Goal: Information Seeking & Learning: Check status

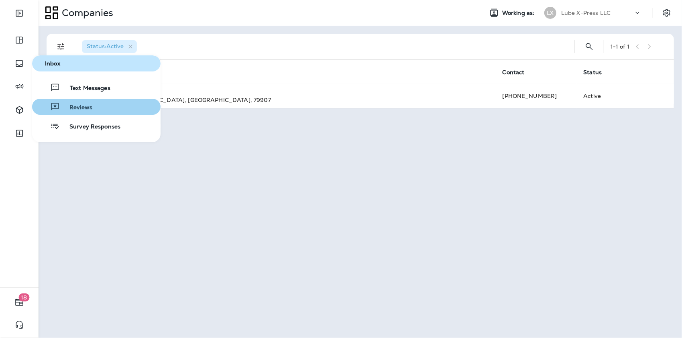
click at [91, 104] on div "Reviews" at bounding box center [63, 107] width 57 height 10
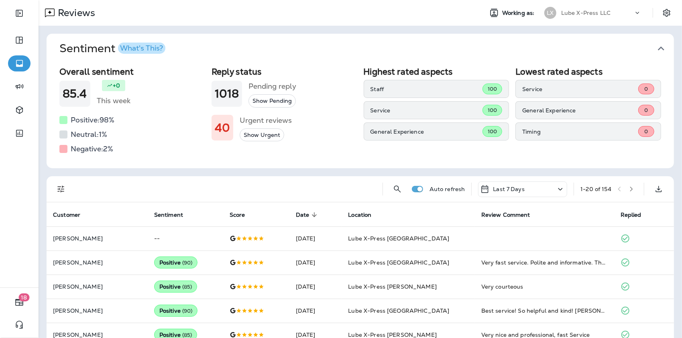
click at [508, 187] on p "Last 7 Days" at bounding box center [509, 189] width 32 height 6
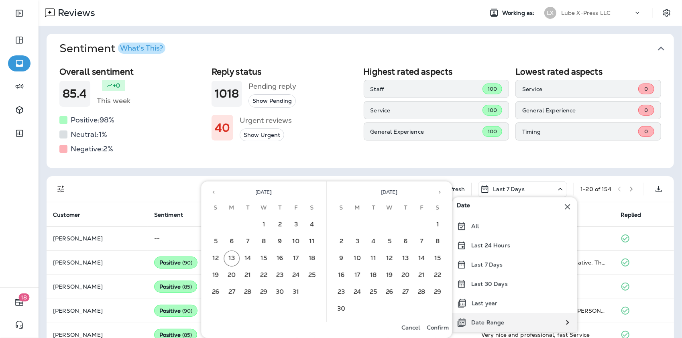
click at [499, 321] on p "Date Range" at bounding box center [487, 322] width 33 height 6
click at [212, 240] on button "5" at bounding box center [216, 242] width 16 height 16
click at [314, 241] on button "11" at bounding box center [312, 242] width 16 height 16
click at [488, 320] on p "Date Range" at bounding box center [487, 322] width 33 height 6
click at [484, 316] on div "Date Range" at bounding box center [480, 322] width 57 height 19
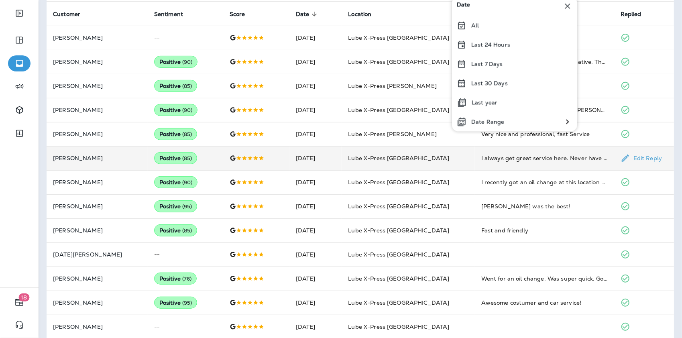
scroll to position [200, 0]
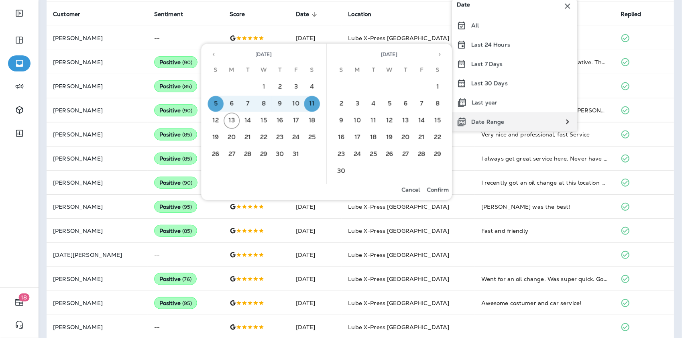
click at [477, 121] on p "Date Range" at bounding box center [487, 121] width 33 height 6
click at [438, 189] on p "Confirm" at bounding box center [438, 190] width 22 height 6
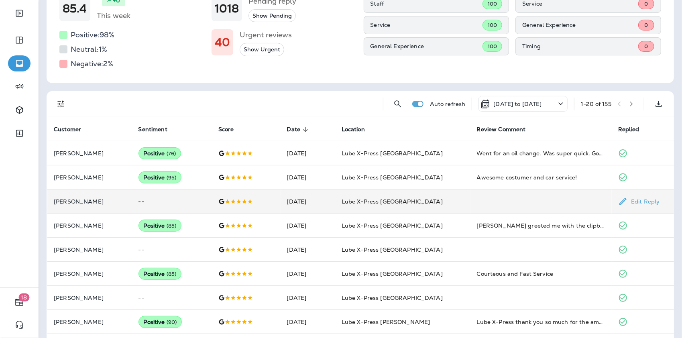
scroll to position [80, 0]
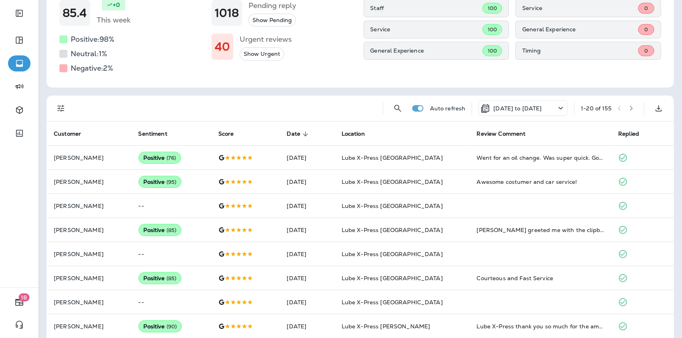
click at [53, 103] on div "Auto refresh [DATE] to [DATE] 1 - 20 of 155" at bounding box center [360, 109] width 627 height 26
click at [60, 106] on icon "Filters" at bounding box center [60, 108] width 7 height 7
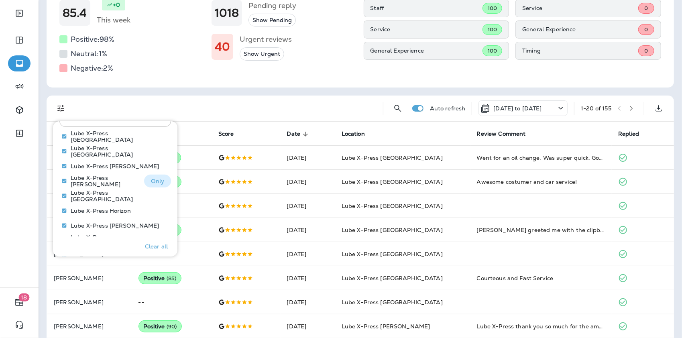
scroll to position [467, 0]
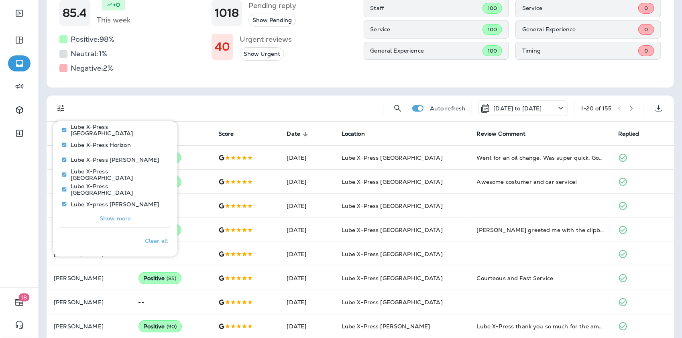
click at [120, 216] on p "Show more" at bounding box center [115, 218] width 31 height 6
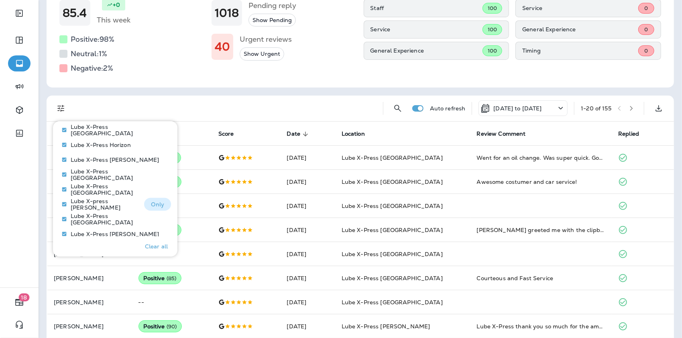
scroll to position [501, 0]
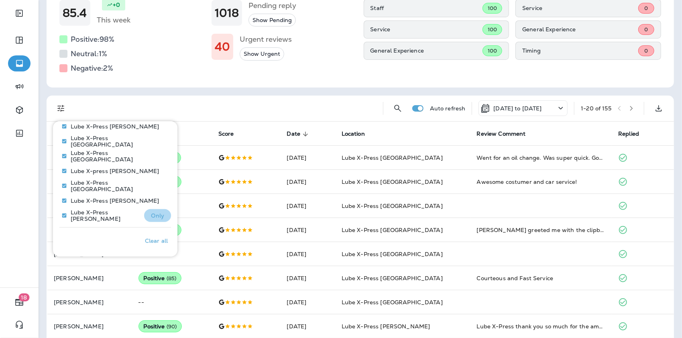
click at [153, 217] on p "Only" at bounding box center [157, 215] width 13 height 6
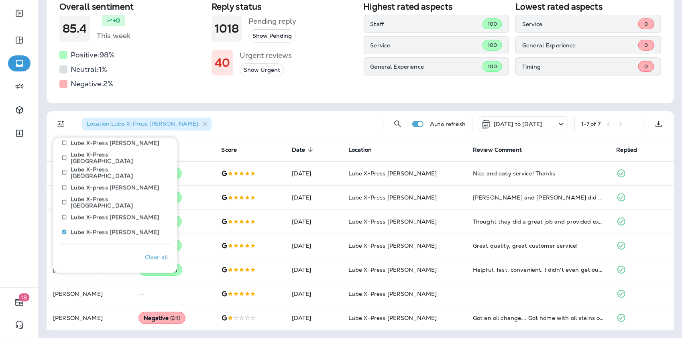
scroll to position [64, 0]
click at [157, 217] on p "Only" at bounding box center [157, 217] width 13 height 6
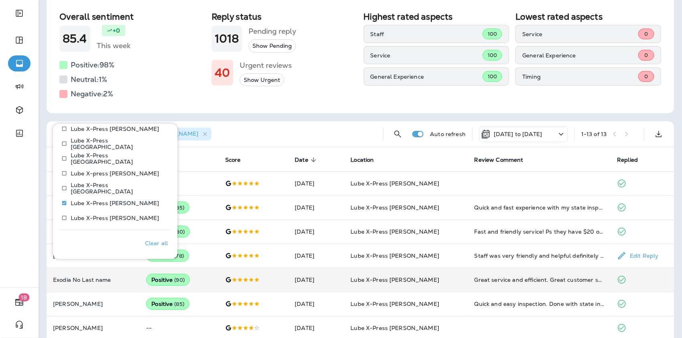
scroll to position [80, 0]
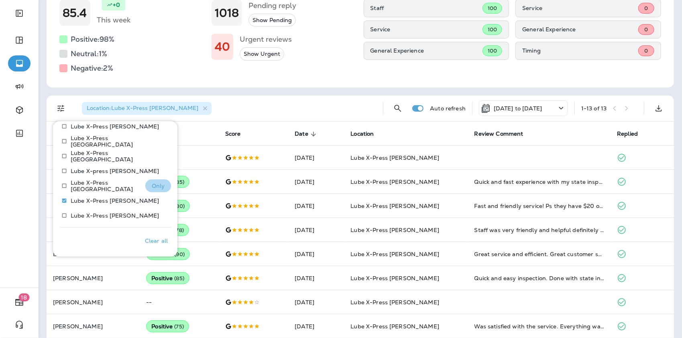
drag, startPoint x: 154, startPoint y: 191, endPoint x: 152, endPoint y: 185, distance: 6.3
click at [152, 185] on p "Only" at bounding box center [158, 186] width 13 height 6
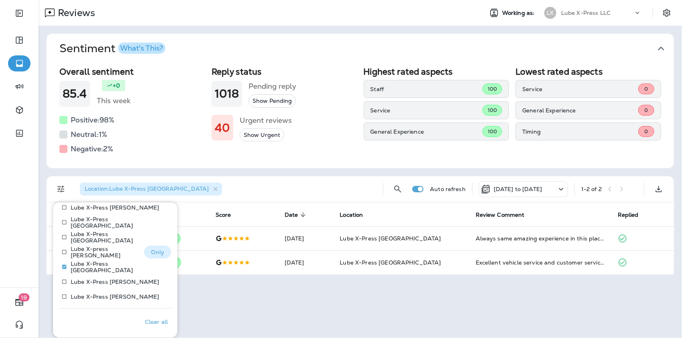
click at [152, 254] on p "Only" at bounding box center [157, 252] width 13 height 6
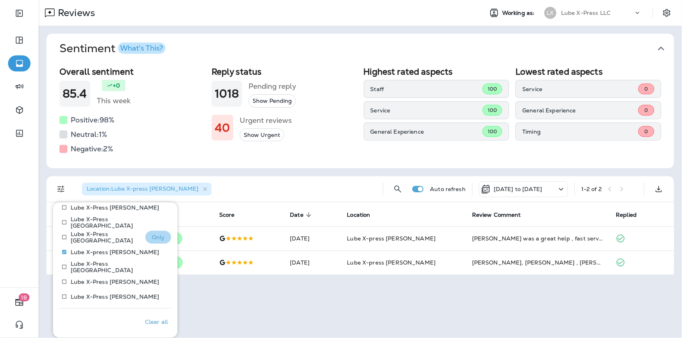
click at [158, 236] on button "Only" at bounding box center [158, 237] width 26 height 13
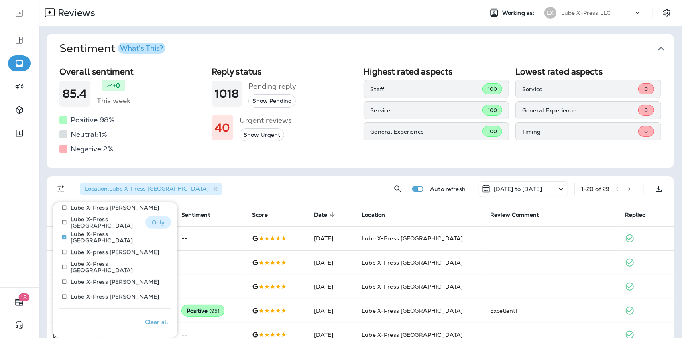
drag, startPoint x: 157, startPoint y: 220, endPoint x: 151, endPoint y: 224, distance: 8.1
click at [157, 219] on p "Only" at bounding box center [158, 222] width 13 height 6
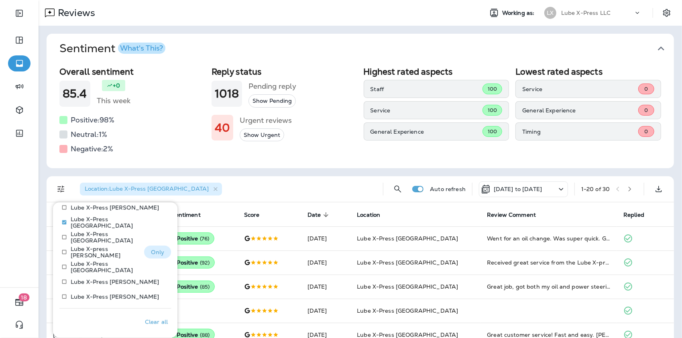
scroll to position [460, 0]
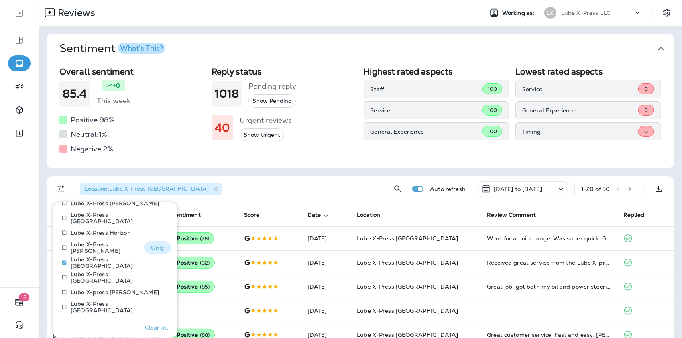
click at [144, 249] on button "Only" at bounding box center [157, 247] width 27 height 13
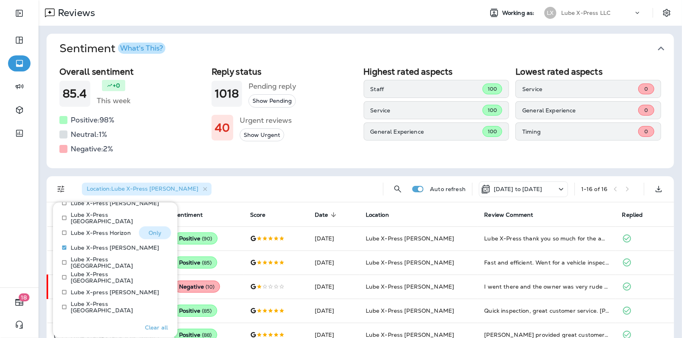
click at [148, 228] on button "Only" at bounding box center [155, 232] width 32 height 13
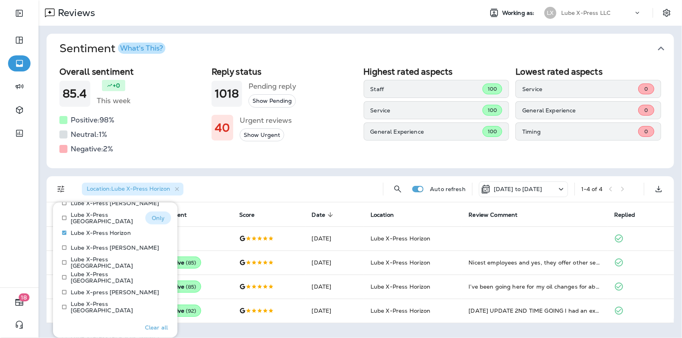
click at [152, 215] on p "Only" at bounding box center [158, 218] width 13 height 6
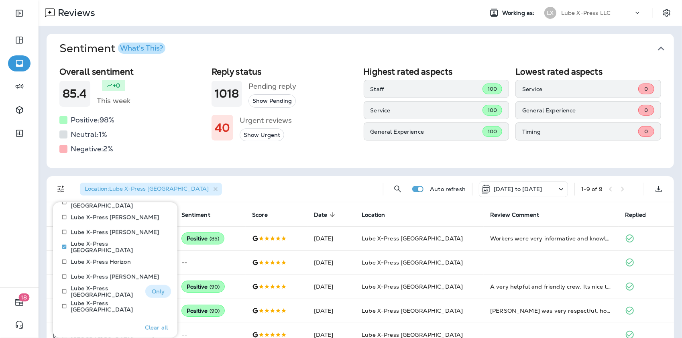
scroll to position [420, 0]
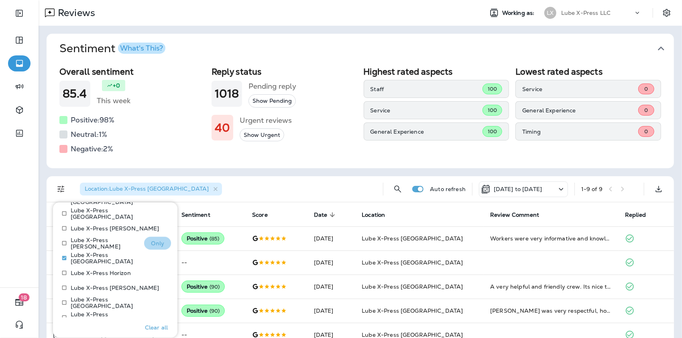
click at [153, 242] on p "Only" at bounding box center [157, 243] width 13 height 6
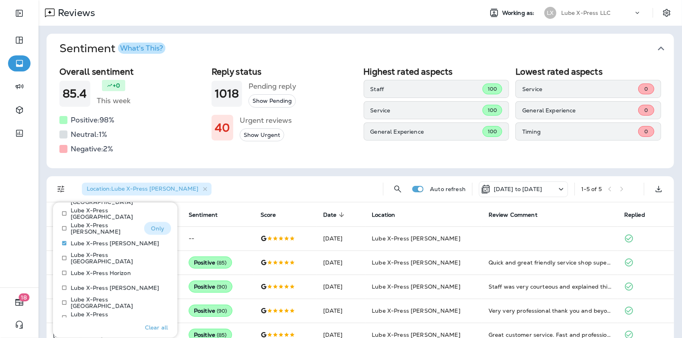
click at [153, 230] on p "Only" at bounding box center [157, 228] width 13 height 6
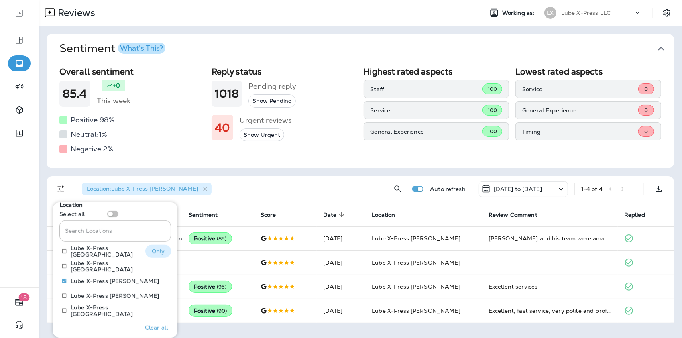
scroll to position [380, 0]
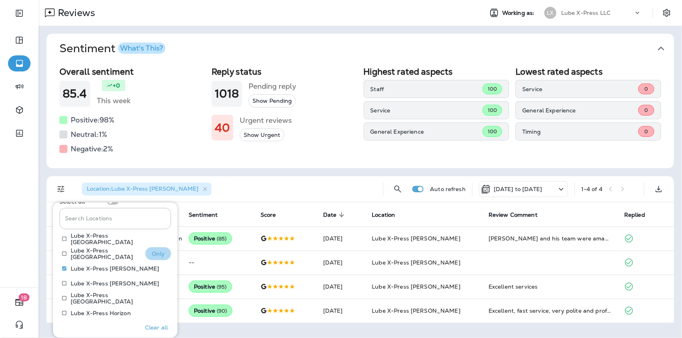
click at [152, 255] on p "Only" at bounding box center [158, 254] width 13 height 6
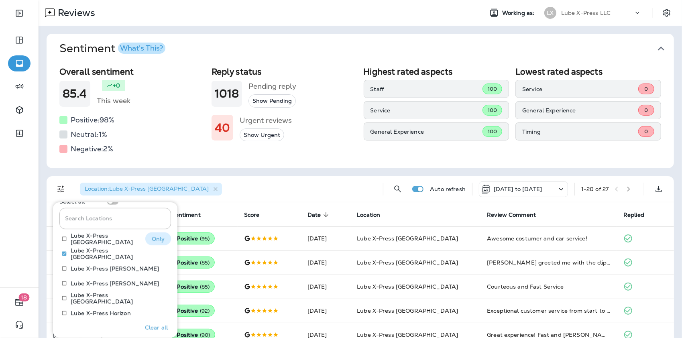
click at [153, 236] on p "Only" at bounding box center [158, 239] width 13 height 6
